Goal: Transaction & Acquisition: Purchase product/service

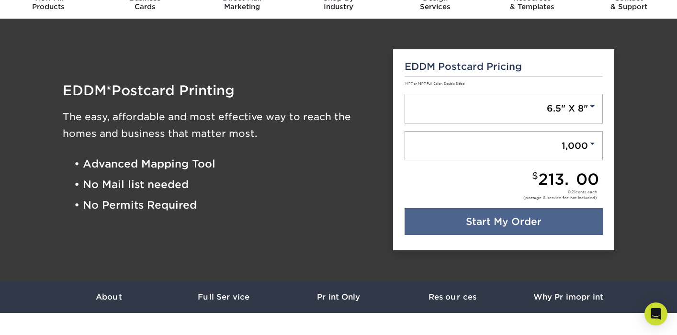
scroll to position [45, 0]
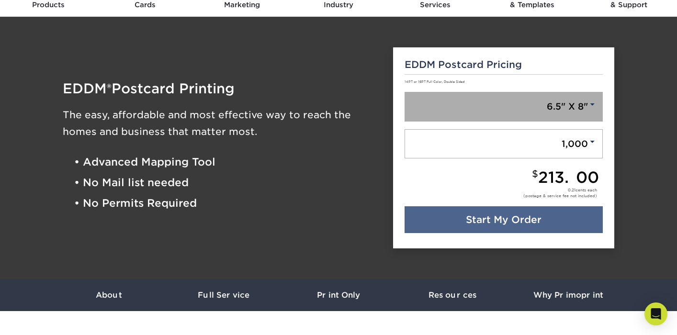
click at [589, 104] on span at bounding box center [592, 104] width 9 height 9
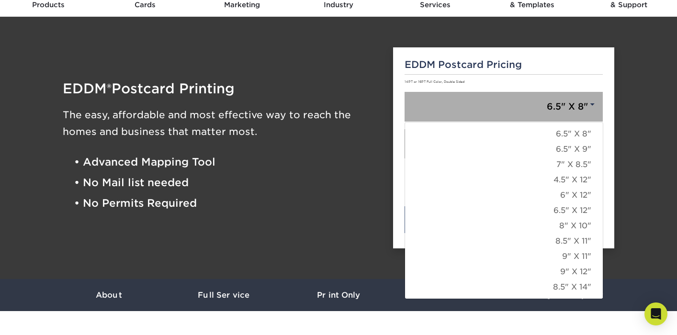
click at [589, 104] on span at bounding box center [592, 104] width 9 height 9
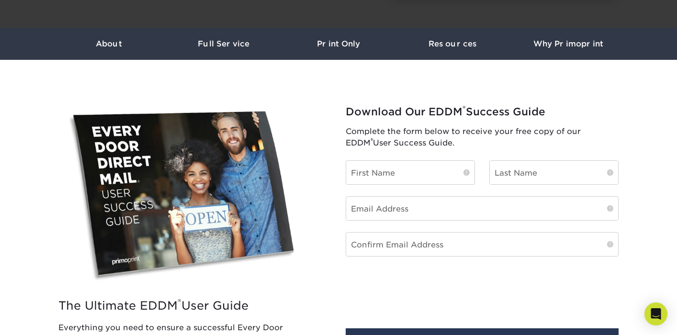
scroll to position [131, 0]
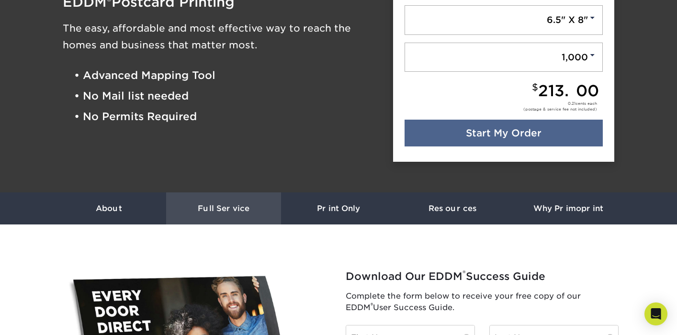
click at [241, 208] on h3 "Full Service" at bounding box center [223, 208] width 115 height 9
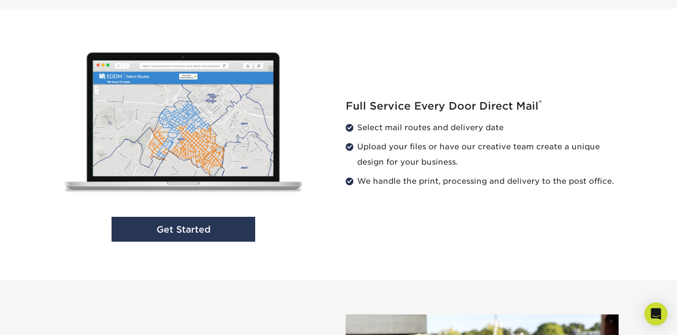
scroll to position [973, 0]
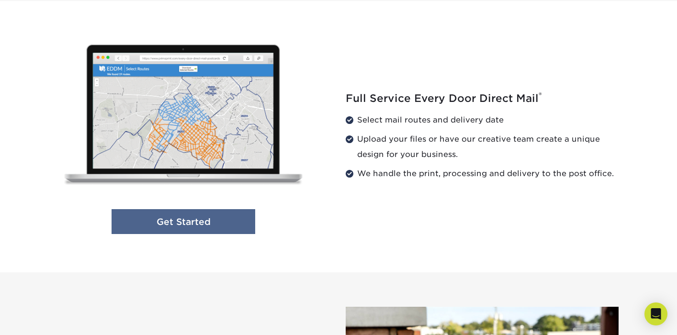
click at [205, 215] on link "Get Started" at bounding box center [183, 221] width 144 height 25
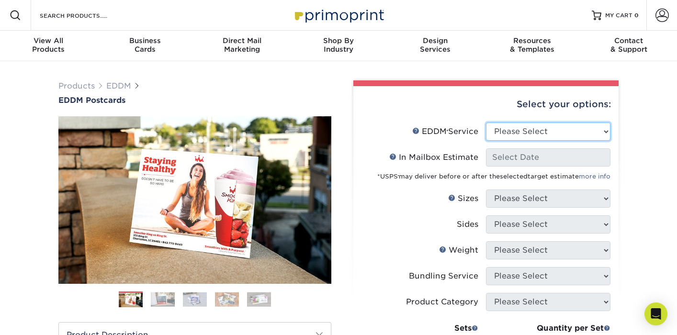
select select "full_service"
select select "-1"
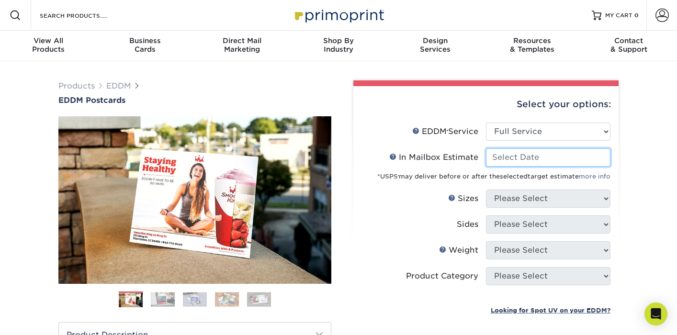
click at [511, 157] on input "In Mailbox Estimate Help In Mailbox Estimate" at bounding box center [548, 157] width 124 height 18
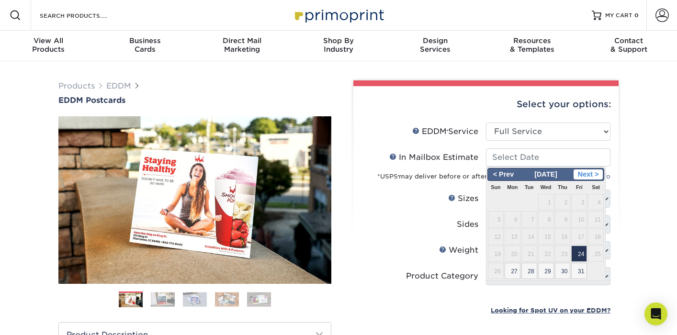
click at [590, 174] on span "Next >" at bounding box center [587, 174] width 29 height 11
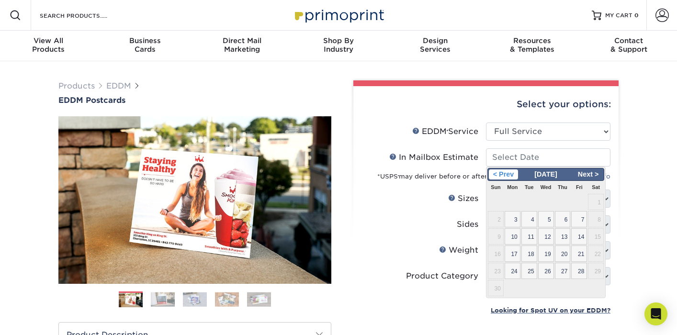
click at [500, 177] on span "< Prev" at bounding box center [503, 174] width 29 height 11
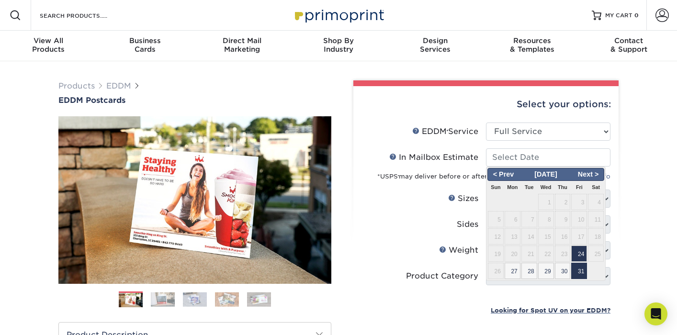
click at [580, 267] on span "31" at bounding box center [579, 271] width 16 height 16
type input "[DATE]"
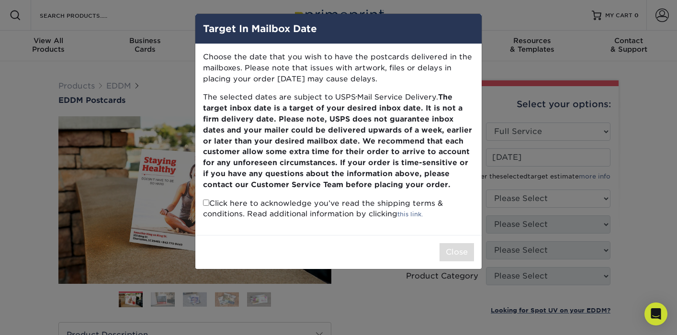
click at [206, 200] on input "checkbox" at bounding box center [206, 203] width 6 height 6
checkbox input "true"
click at [453, 251] on button "Close" at bounding box center [456, 252] width 34 height 18
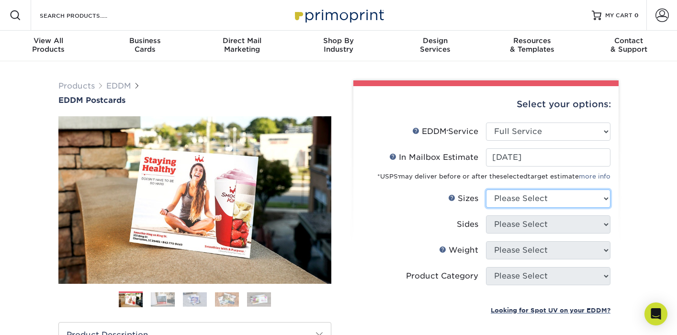
select select "6.50x9.00"
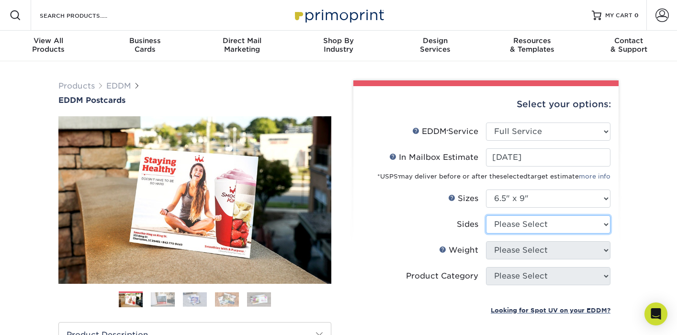
select select "13abbda7-1d64-4f25-8bb2-c179b224825d"
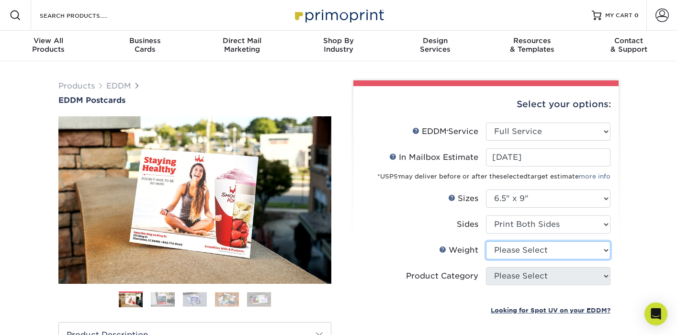
select select "14PT"
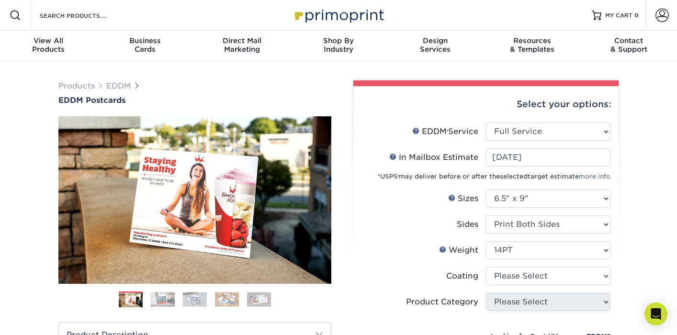
click at [440, 224] on label "Sides" at bounding box center [423, 224] width 124 height 18
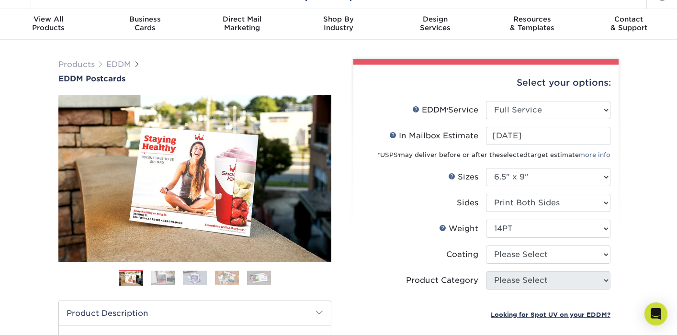
scroll to position [45, 0]
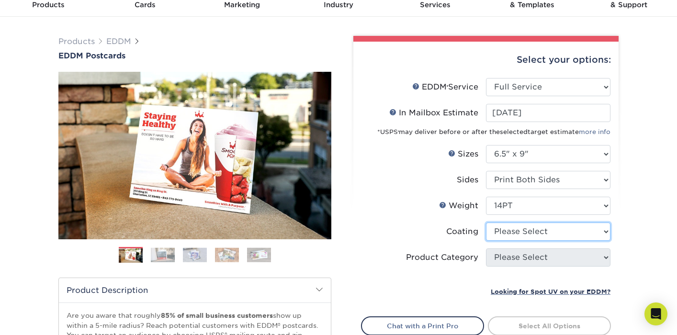
select select "1e8116af-acfc-44b1-83dc-8181aa338834"
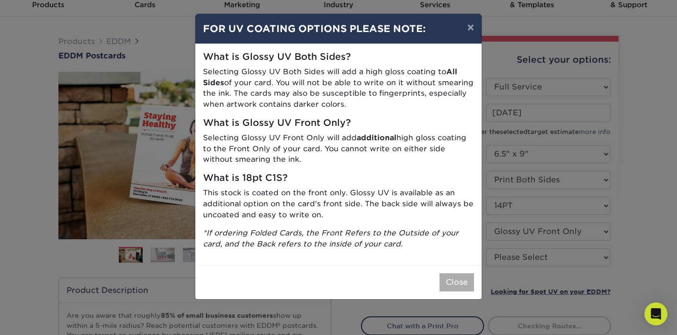
click at [458, 276] on button "Close" at bounding box center [456, 282] width 34 height 18
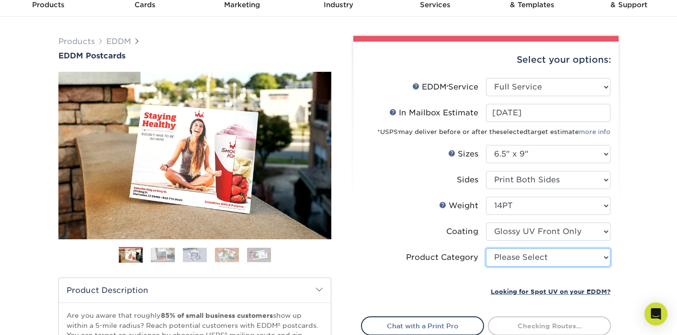
select select "9b7272e0-d6c8-4c3c-8e97-d3a1bcdab858"
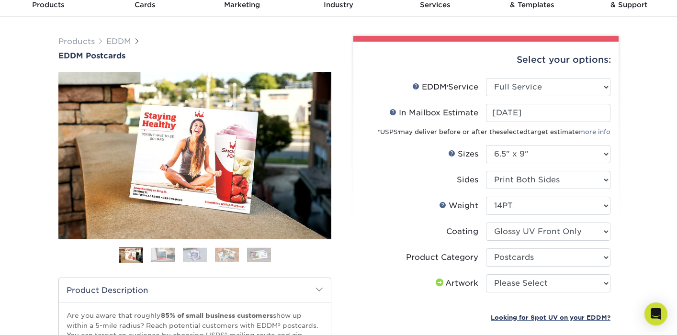
click at [633, 197] on div "Products EDDM EDDM Postcards Previous Next" at bounding box center [338, 272] width 677 height 511
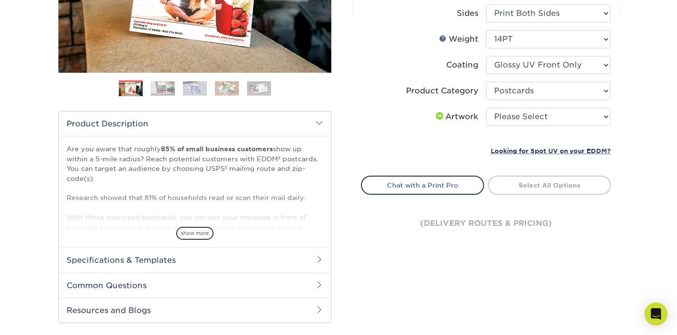
scroll to position [224, 0]
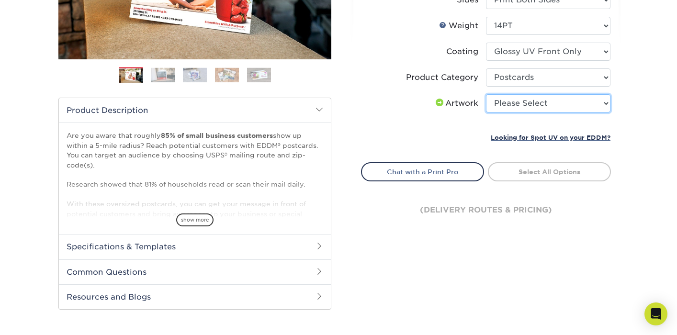
select select "upload"
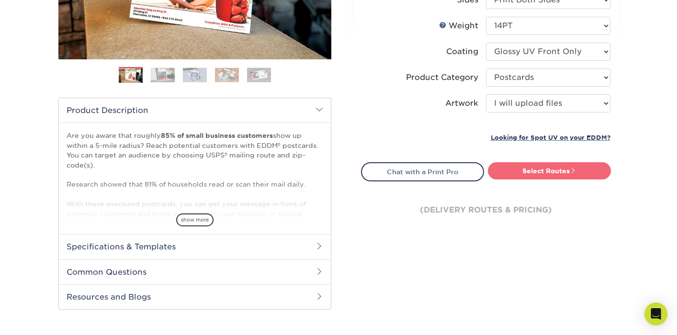
click at [578, 168] on link "Select Routes" at bounding box center [549, 170] width 123 height 17
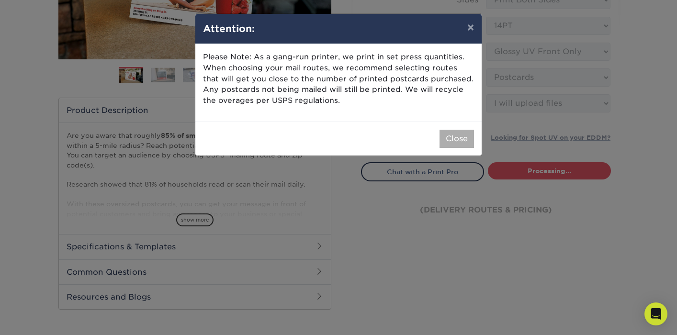
click at [467, 132] on button "Close" at bounding box center [456, 139] width 34 height 18
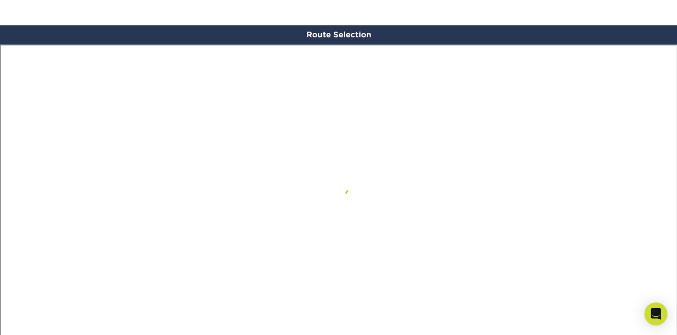
scroll to position [557, 0]
